Goal: Transaction & Acquisition: Purchase product/service

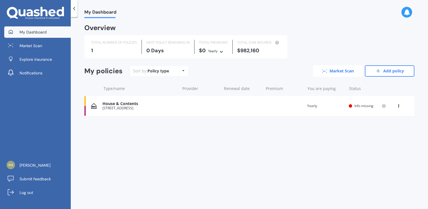
click at [334, 69] on link "Market Scan" at bounding box center [338, 70] width 50 height 11
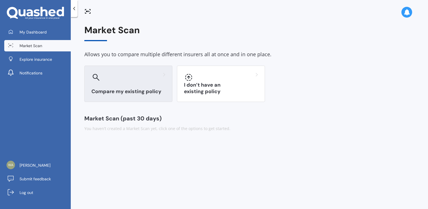
click at [137, 90] on h3 "Compare my existing policy" at bounding box center [129, 91] width 74 height 7
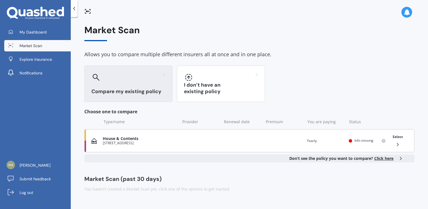
click at [137, 142] on div "[STREET_ADDRESS]" at bounding box center [140, 143] width 75 height 4
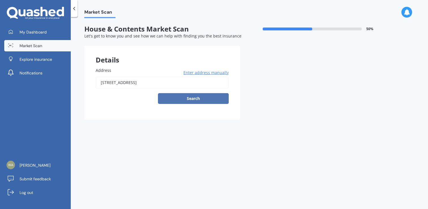
click at [197, 97] on button "Search" at bounding box center [193, 98] width 71 height 11
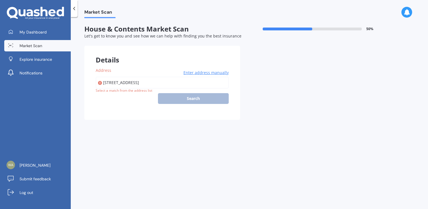
type input "[STREET_ADDRESS]"
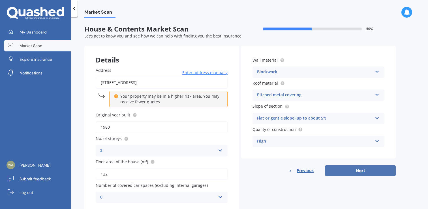
click at [359, 172] on button "Next" at bounding box center [360, 170] width 71 height 11
select select "01"
select select "09"
select select "1945"
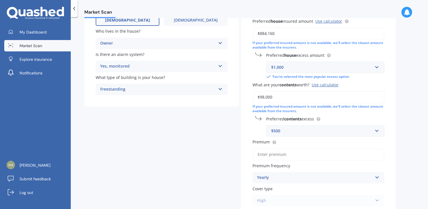
scroll to position [126, 0]
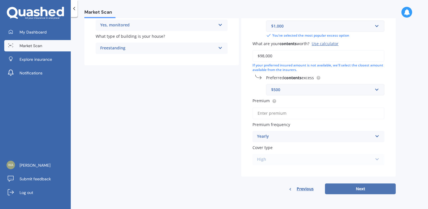
click at [364, 189] on button "Next" at bounding box center [360, 188] width 71 height 11
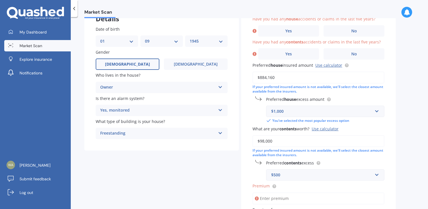
scroll to position [0, 0]
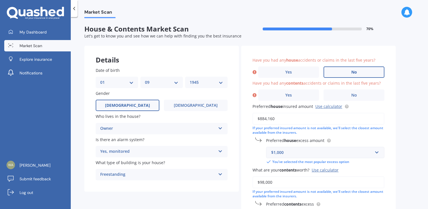
click at [349, 71] on label "No" at bounding box center [354, 71] width 61 height 11
click at [0, 0] on input "No" at bounding box center [0, 0] width 0 height 0
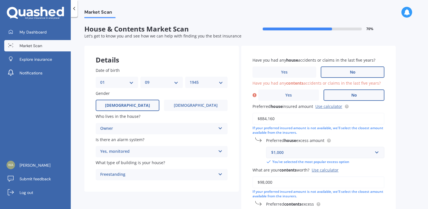
click at [360, 95] on label "No" at bounding box center [354, 94] width 61 height 11
click at [0, 0] on input "No" at bounding box center [0, 0] width 0 height 0
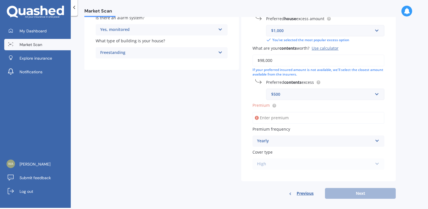
scroll to position [126, 0]
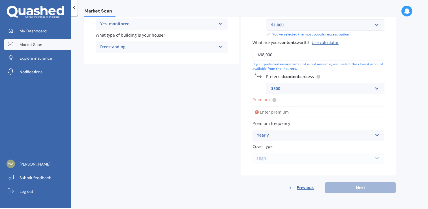
click at [376, 135] on icon at bounding box center [377, 134] width 5 height 4
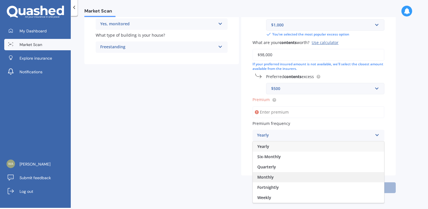
click at [269, 178] on span "Monthly" at bounding box center [266, 176] width 16 height 5
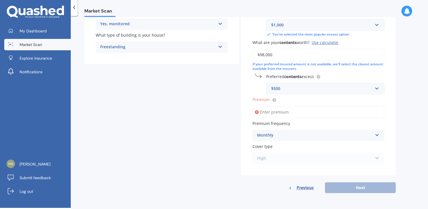
click at [378, 159] on div "High High" at bounding box center [319, 157] width 132 height 11
click at [294, 110] on input "Premium" at bounding box center [319, 112] width 132 height 12
click at [272, 109] on input "Premium" at bounding box center [319, 112] width 132 height 12
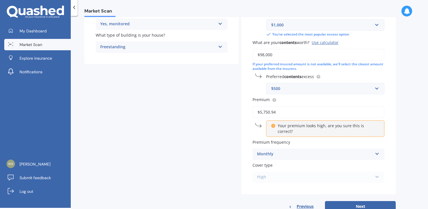
type input "$5,750.94"
drag, startPoint x: 317, startPoint y: 144, endPoint x: 320, endPoint y: 145, distance: 3.1
click at [319, 148] on div "Monthly Yearly Six-Monthly Quarterly Monthly Fortnightly Weekly" at bounding box center [319, 153] width 132 height 11
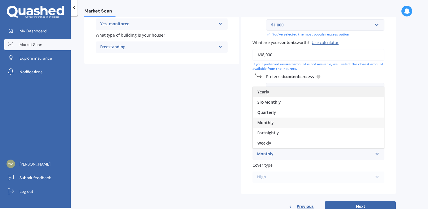
drag, startPoint x: 264, startPoint y: 84, endPoint x: 243, endPoint y: 85, distance: 21.3
click at [264, 89] on span "Yearly" at bounding box center [264, 91] width 12 height 5
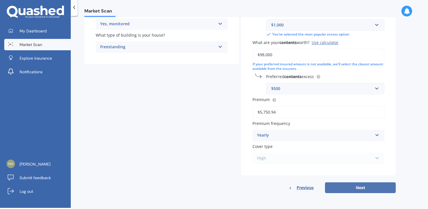
click at [365, 188] on button "Next" at bounding box center [360, 187] width 71 height 11
select select "01"
select select "09"
select select "1945"
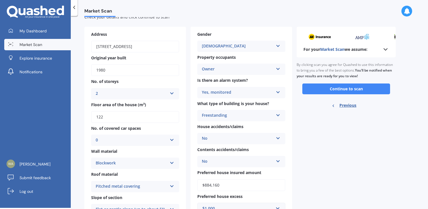
scroll to position [0, 0]
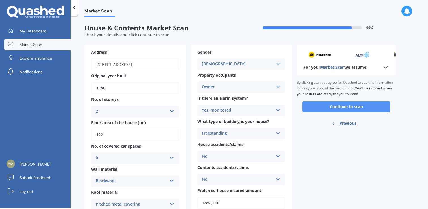
click at [357, 107] on button "Continue to scan" at bounding box center [347, 106] width 88 height 11
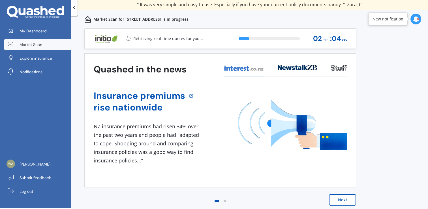
click at [226, 202] on div at bounding box center [225, 200] width 7 height 7
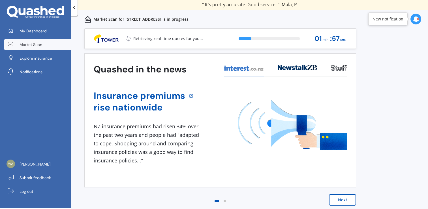
click at [348, 200] on button "Next" at bounding box center [342, 199] width 27 height 11
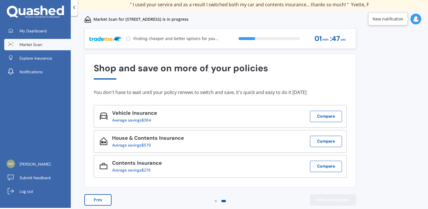
click at [336, 200] on button "View my quotes" at bounding box center [333, 199] width 46 height 11
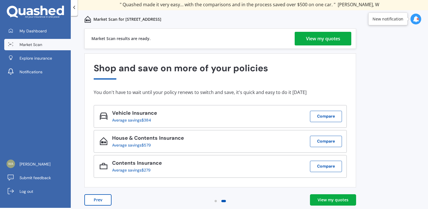
click at [326, 37] on div "View my quotes" at bounding box center [323, 39] width 34 height 14
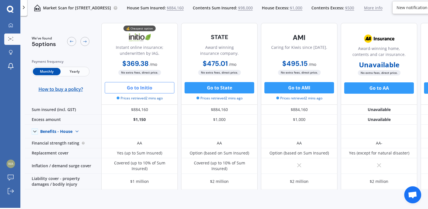
click at [150, 87] on button "Go to Initio" at bounding box center [140, 87] width 70 height 11
